Goal: Navigation & Orientation: Find specific page/section

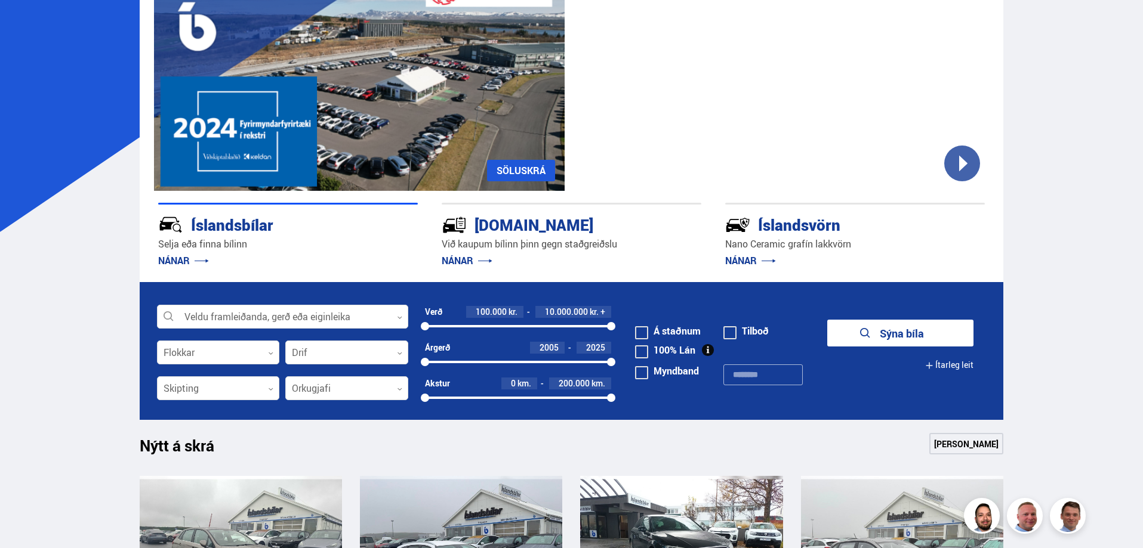
scroll to position [119, 0]
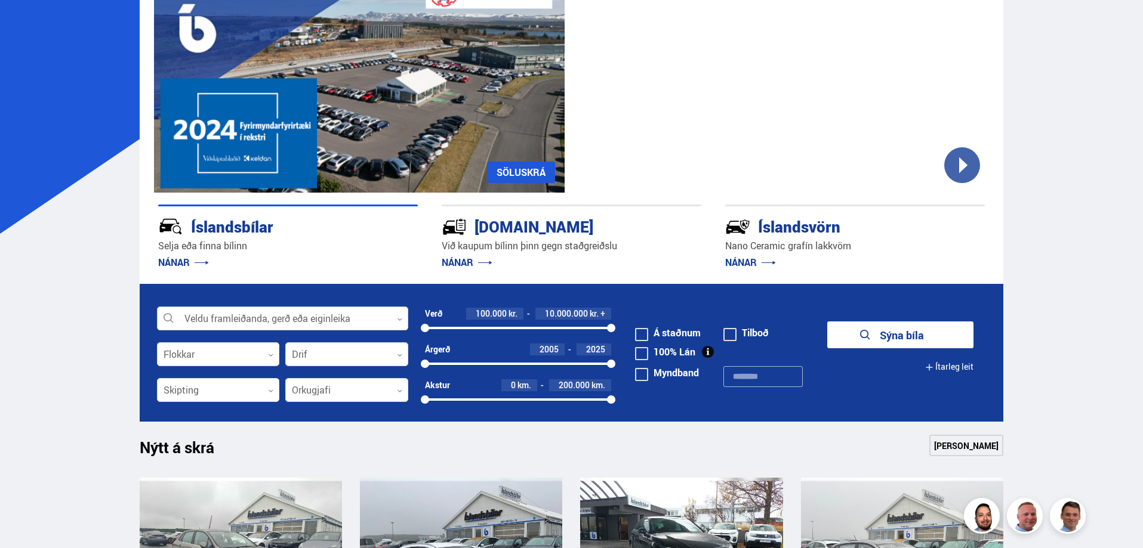
click at [222, 315] on div at bounding box center [282, 319] width 251 height 24
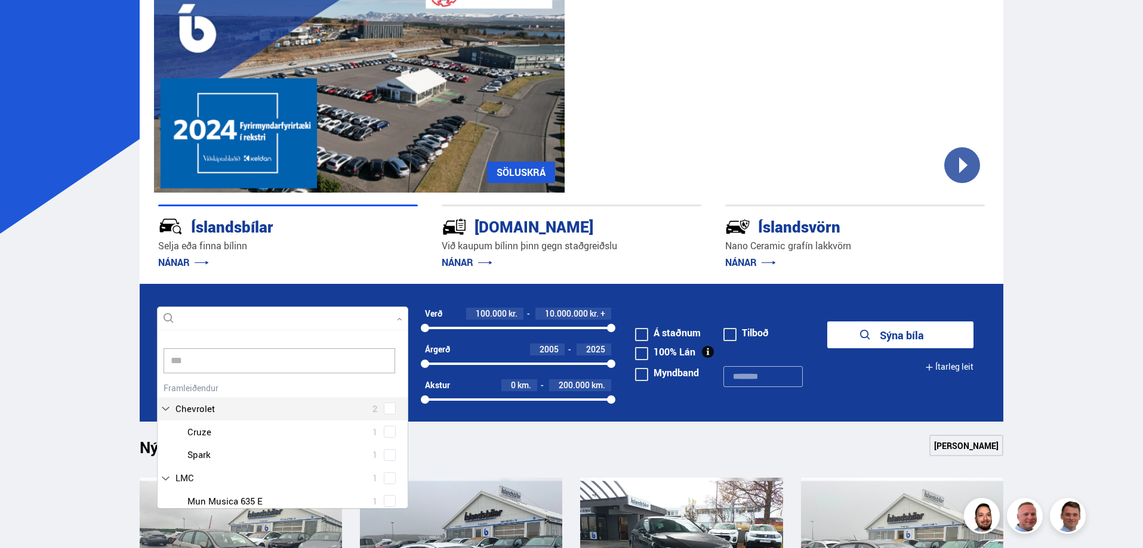
scroll to position [0, 0]
type input "***"
